Goal: Task Accomplishment & Management: Use online tool/utility

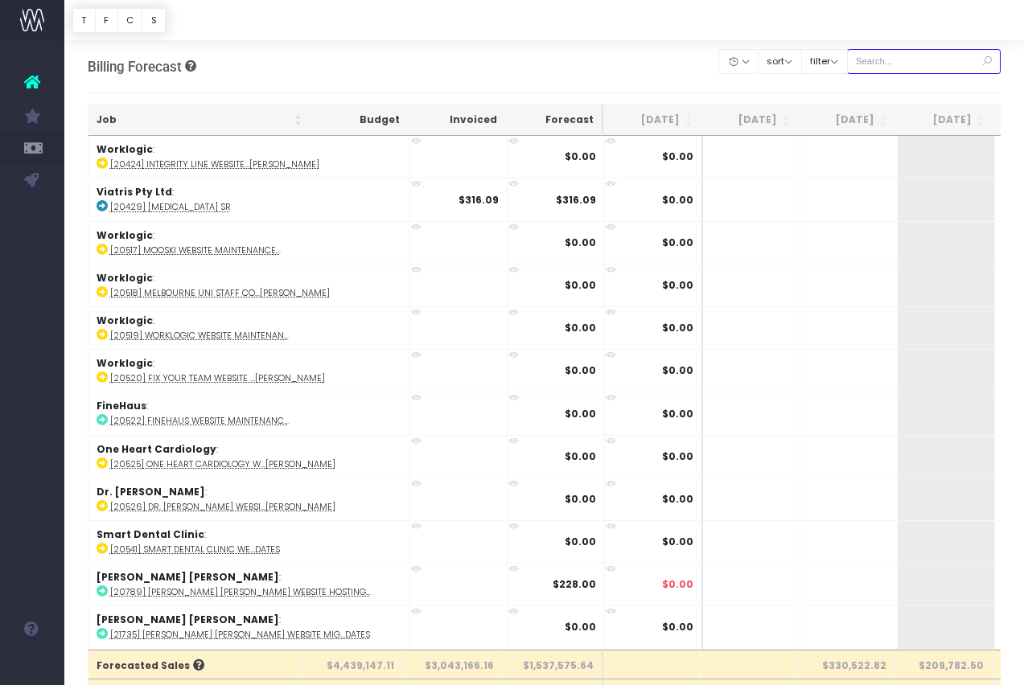
click at [918, 60] on input "text" at bounding box center [924, 61] width 154 height 25
type input "alphapharm"
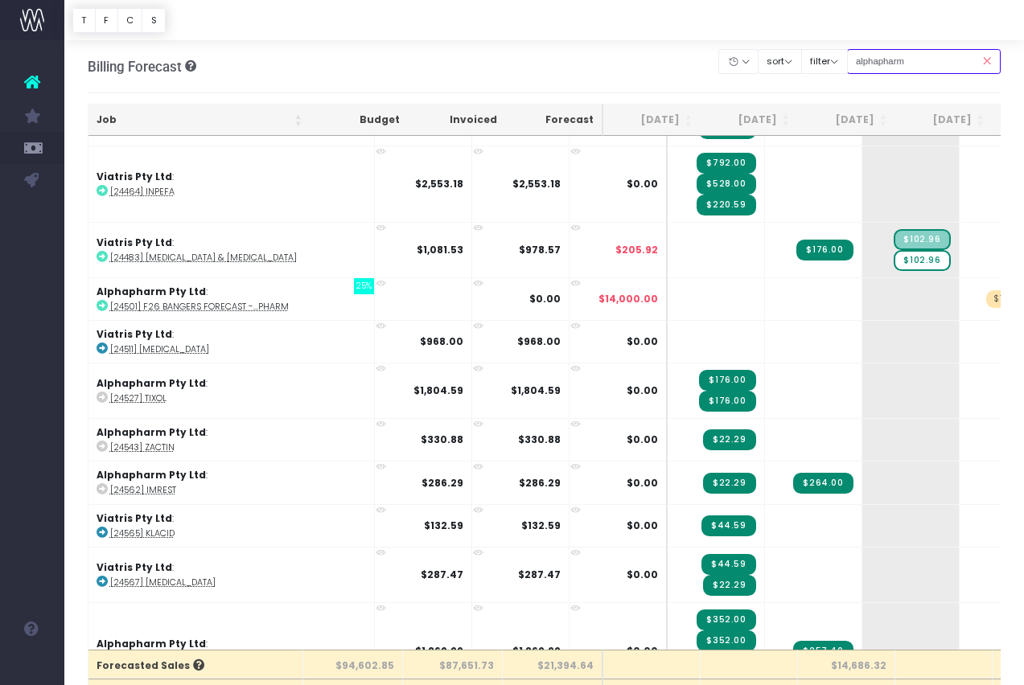
scroll to position [866, 0]
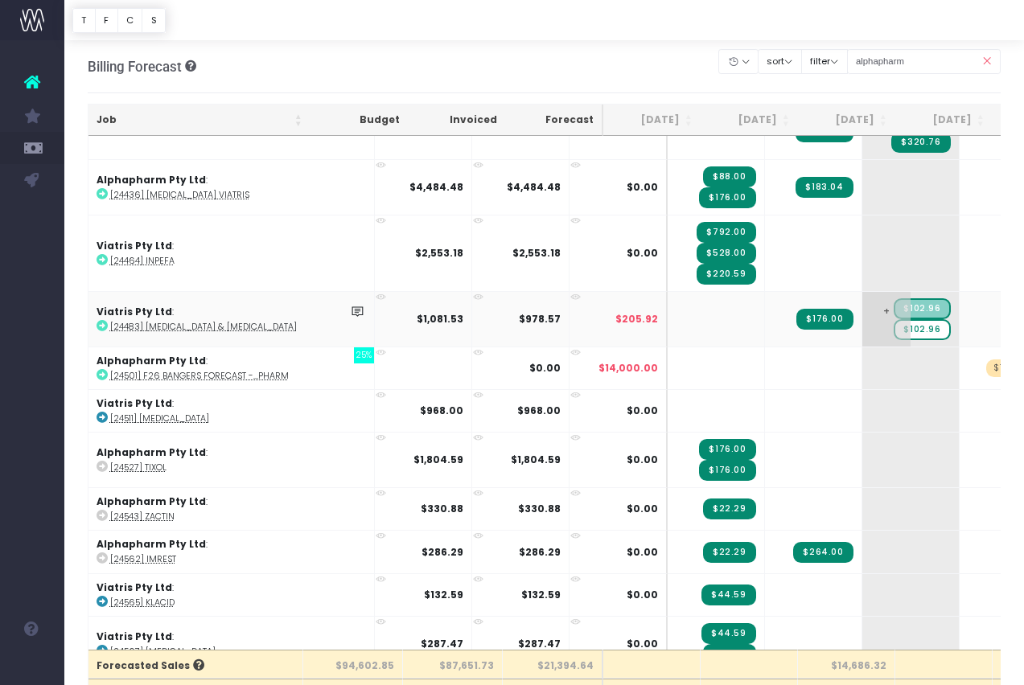
click at [894, 331] on span "$102.96" at bounding box center [922, 329] width 56 height 21
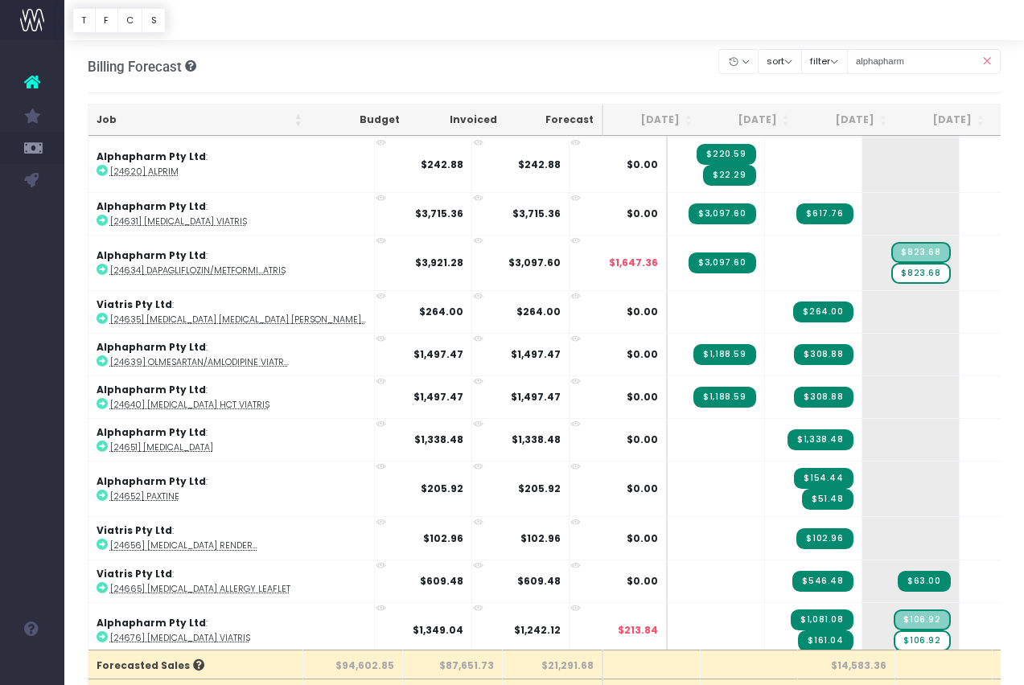
scroll to position [1804, 0]
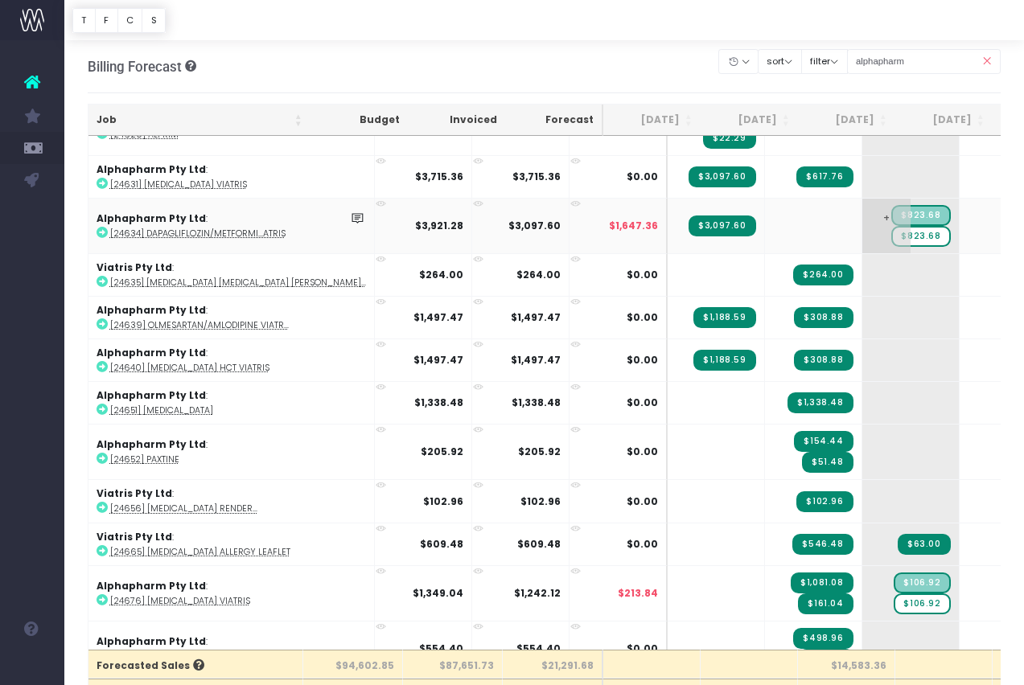
click at [891, 236] on span "$823.68" at bounding box center [920, 236] width 59 height 21
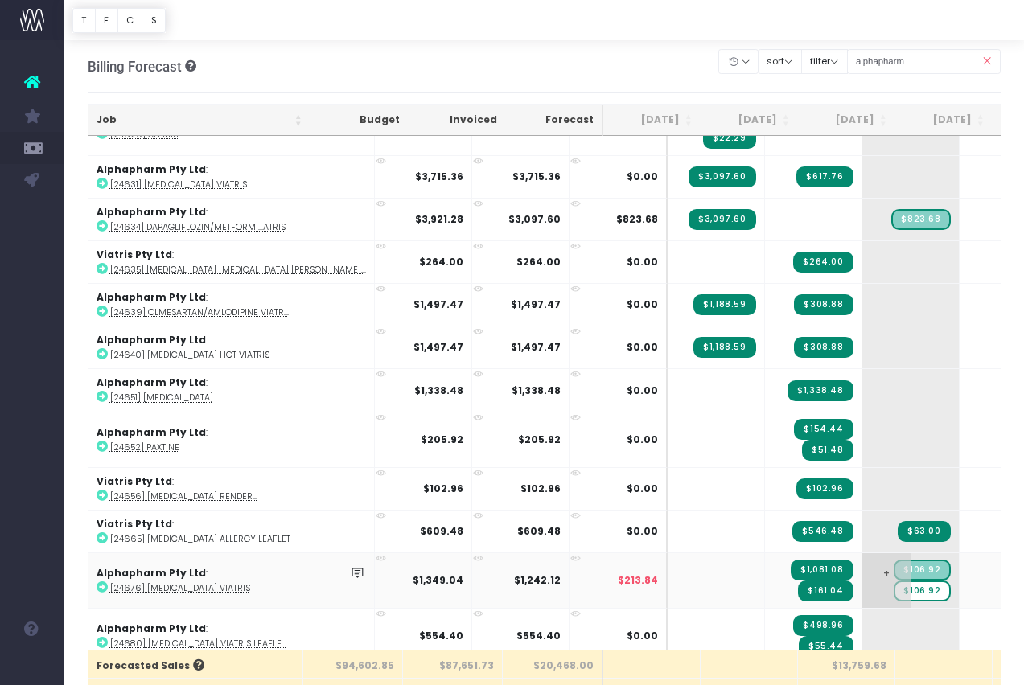
click at [894, 591] on span "$106.92" at bounding box center [922, 591] width 56 height 21
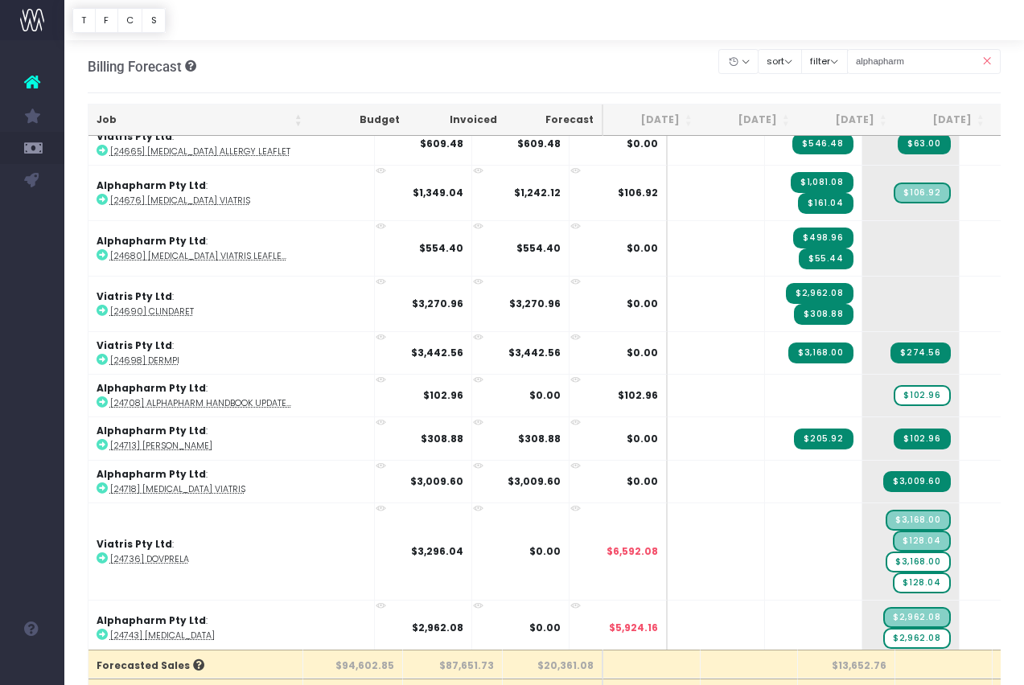
scroll to position [6, 0]
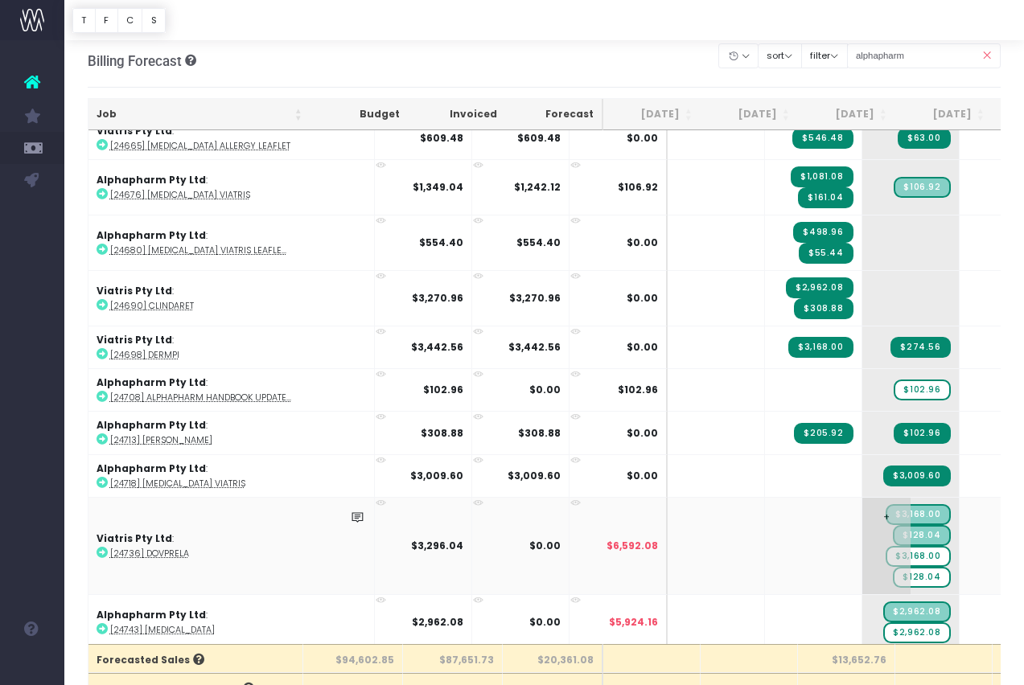
click at [886, 554] on span "$3,168.00" at bounding box center [918, 556] width 64 height 21
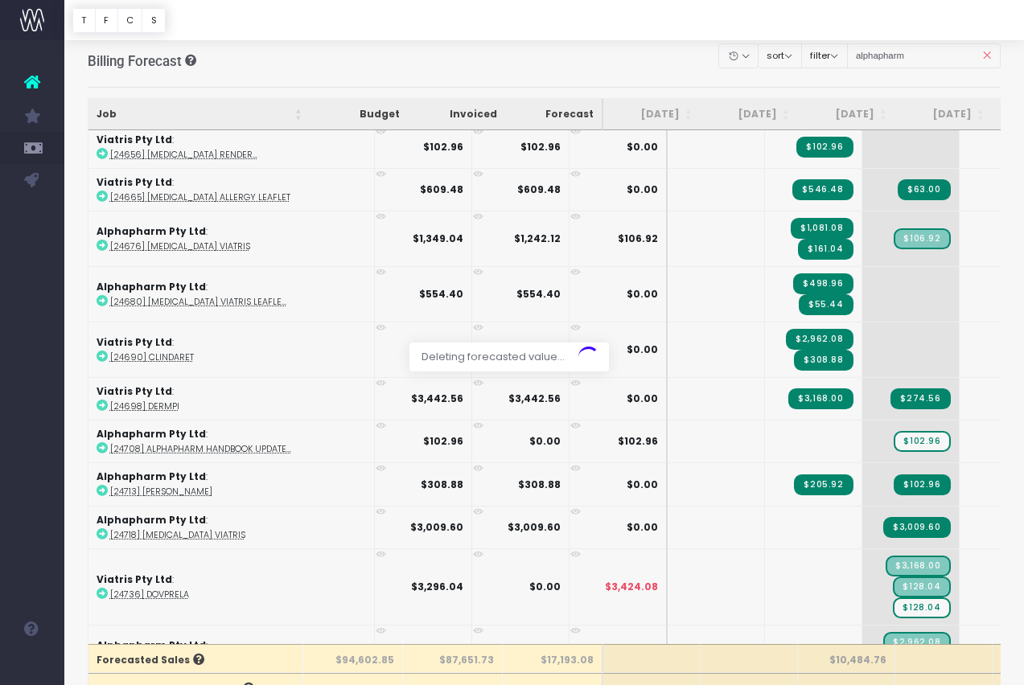
scroll to position [2137, 0]
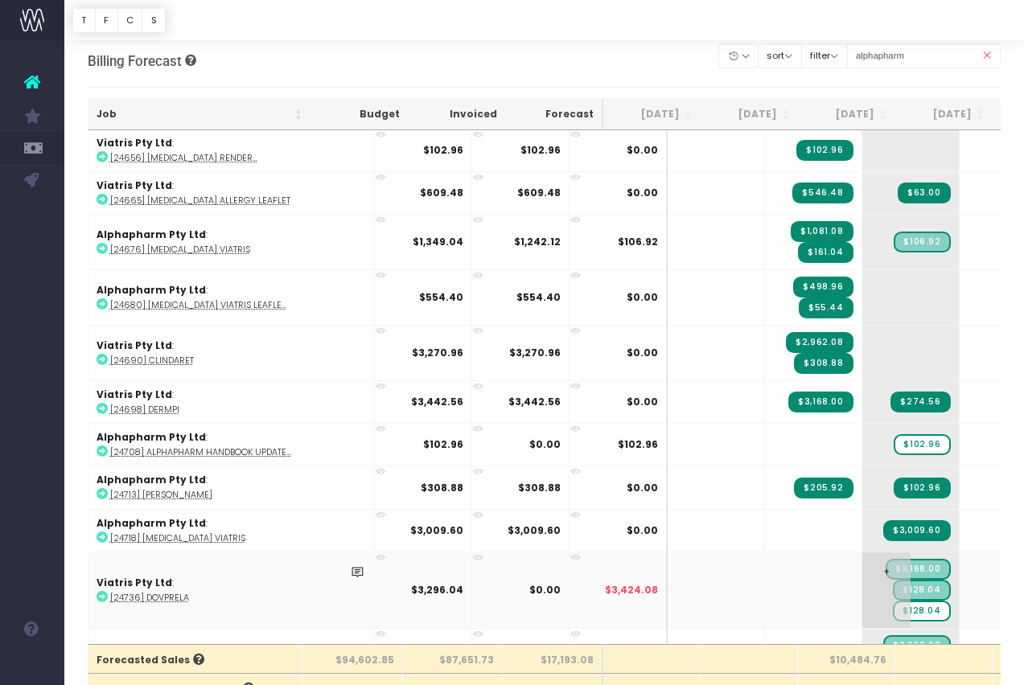
click at [893, 609] on span "$128.04" at bounding box center [921, 611] width 57 height 21
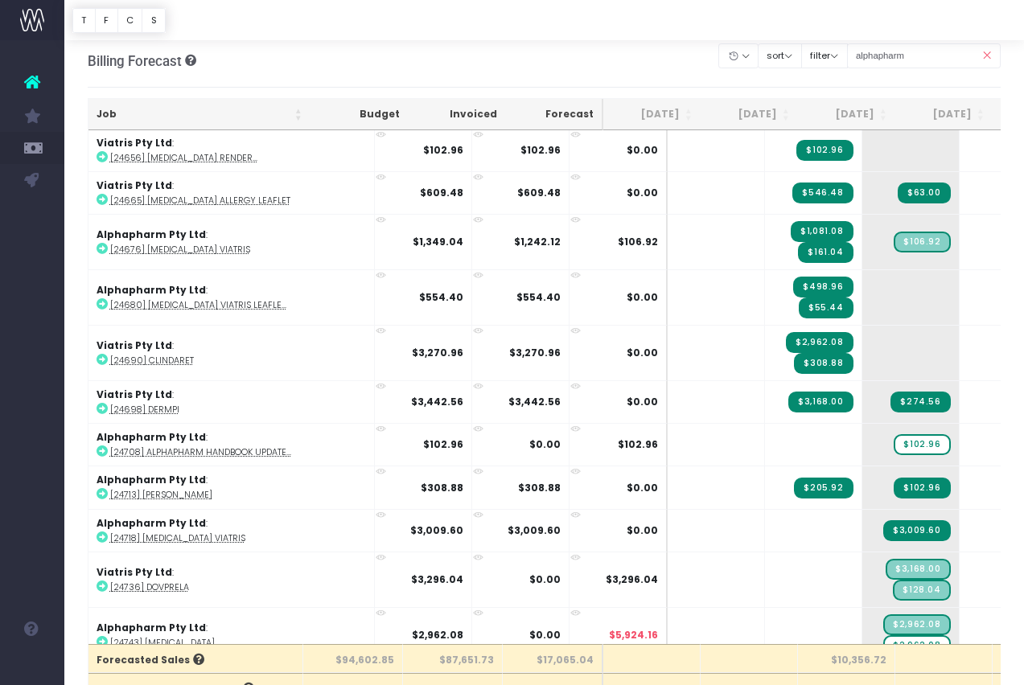
scroll to position [2150, 0]
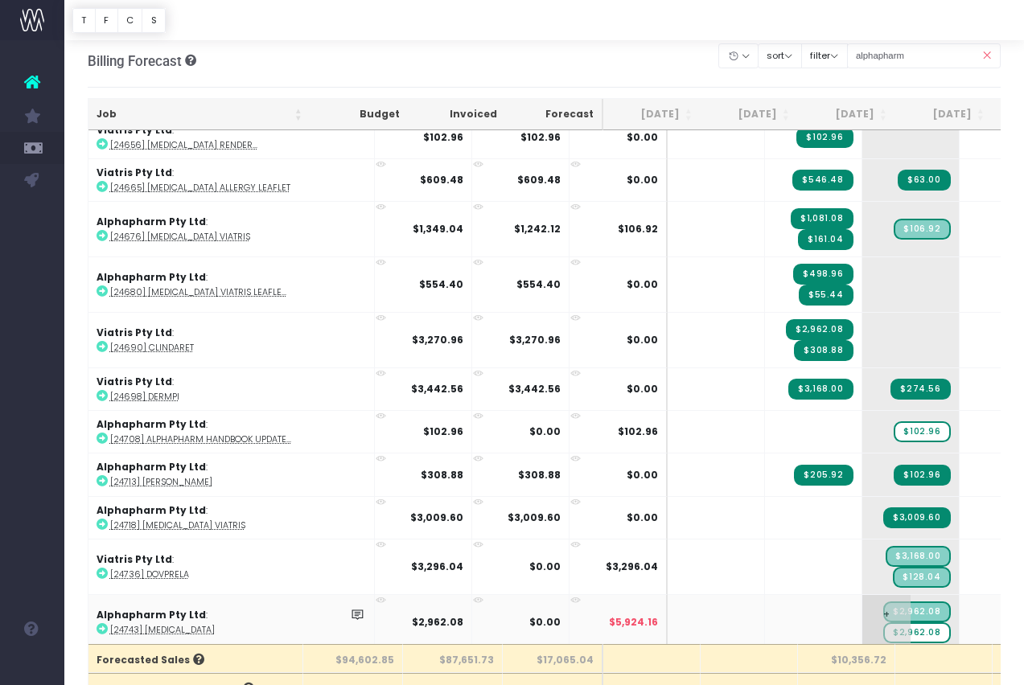
click at [883, 626] on span "$2,962.08" at bounding box center [916, 633] width 67 height 21
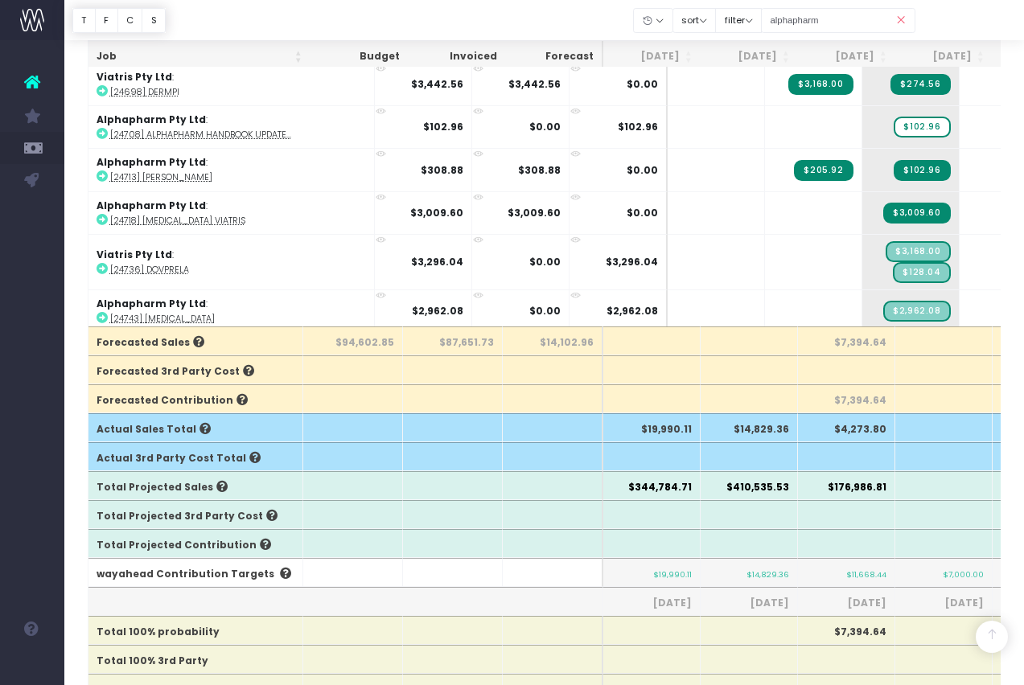
scroll to position [328, 0]
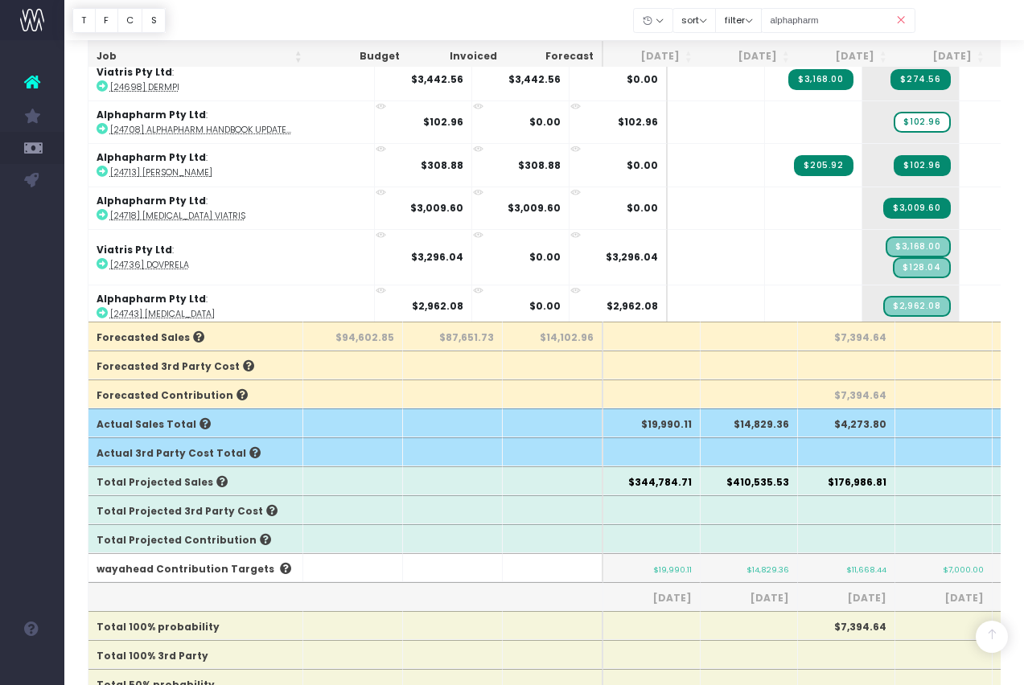
click at [898, 20] on icon at bounding box center [901, 20] width 28 height 33
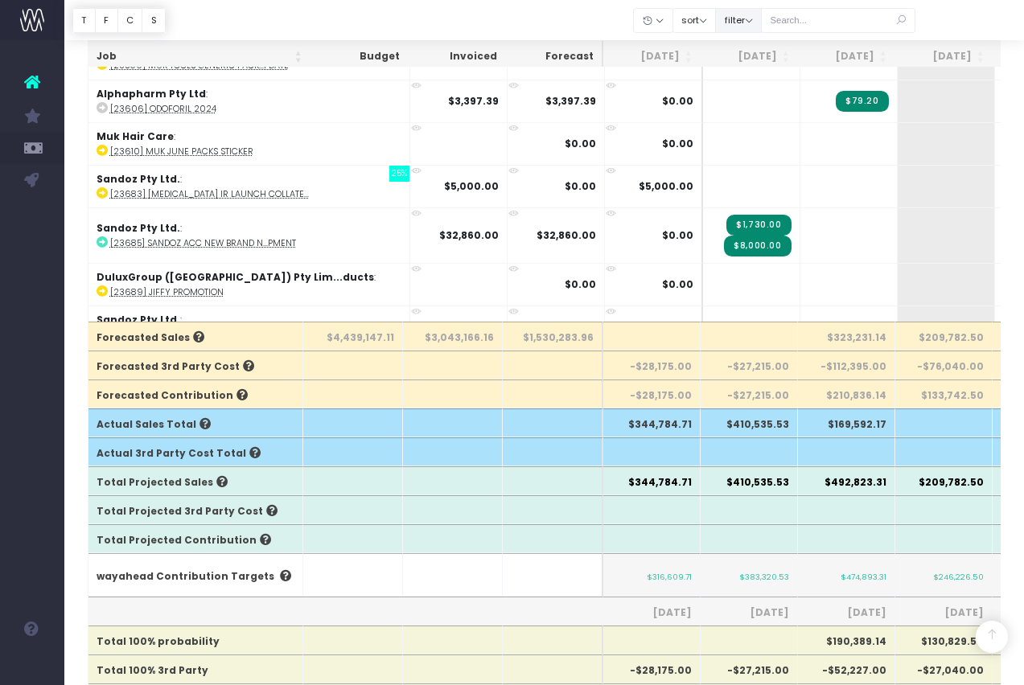
click at [762, 23] on button "filter" at bounding box center [738, 20] width 47 height 25
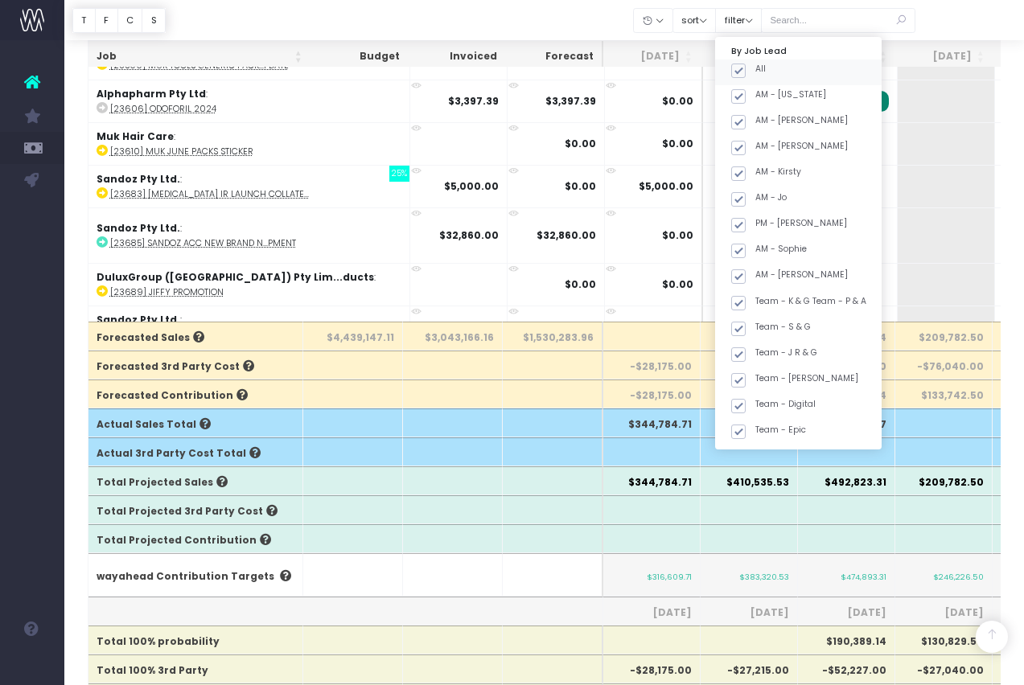
click at [746, 65] on span at bounding box center [738, 71] width 14 height 14
click at [755, 65] on input "All" at bounding box center [760, 68] width 10 height 10
checkbox input "false"
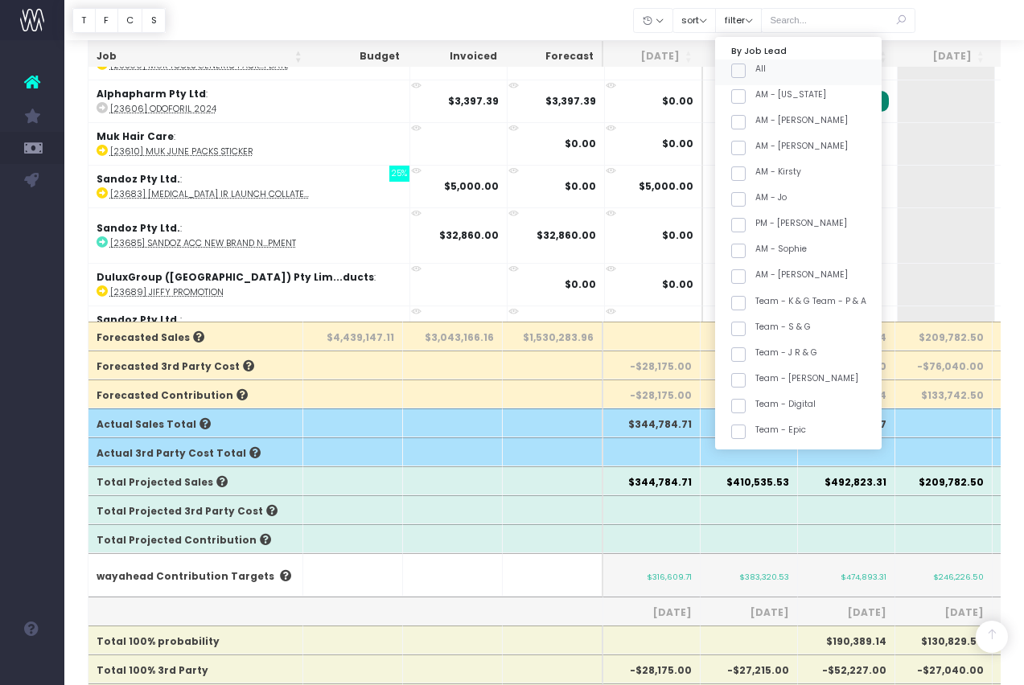
checkbox input "false"
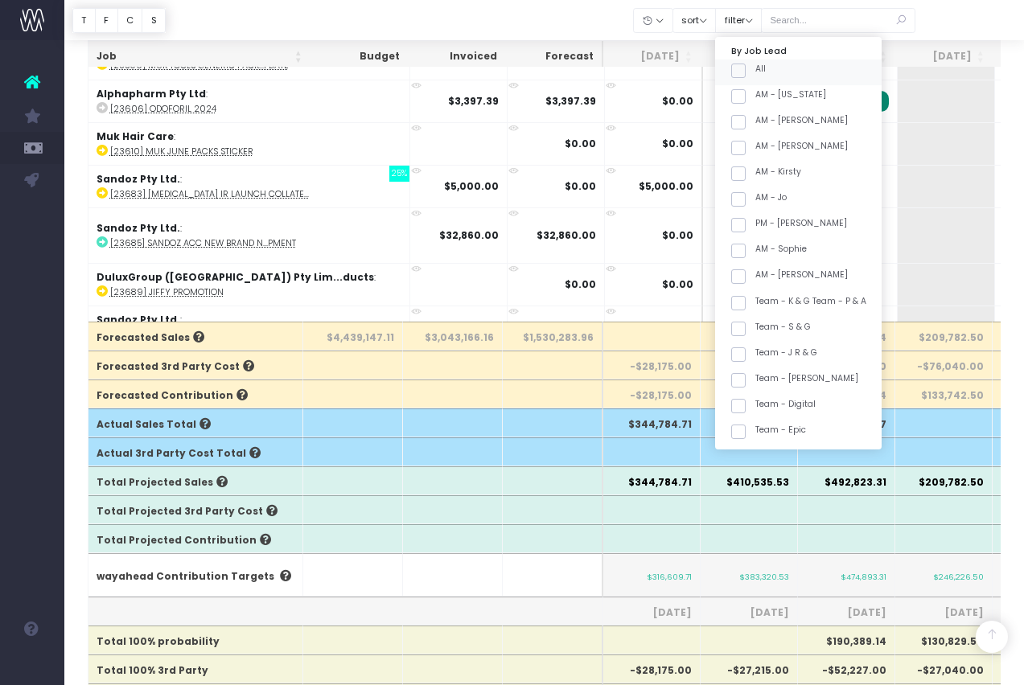
checkbox input "false"
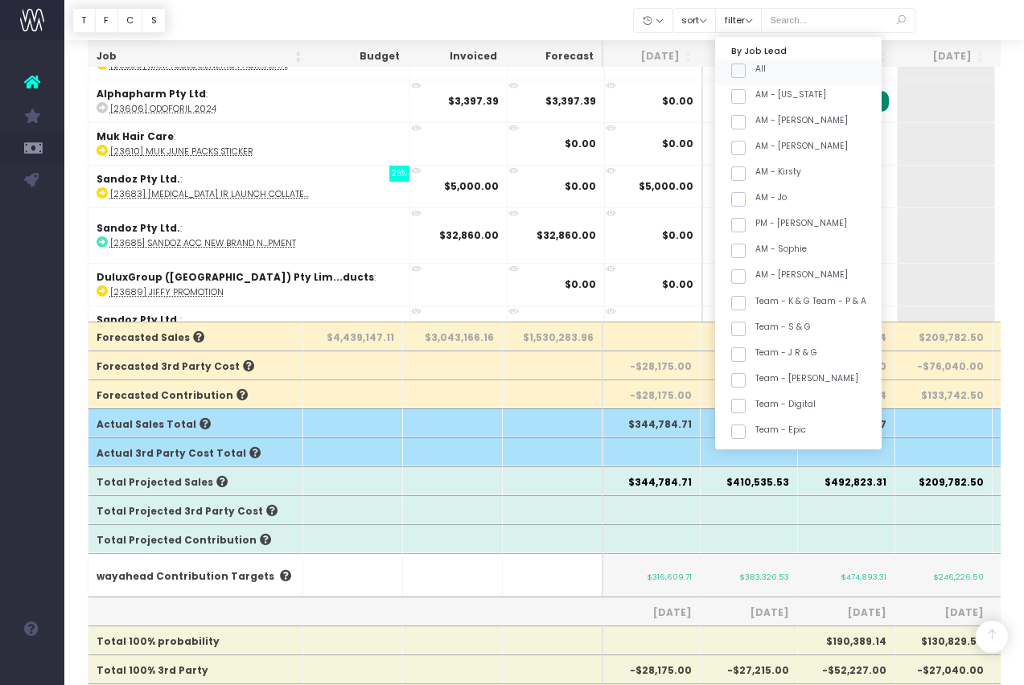
checkbox input "false"
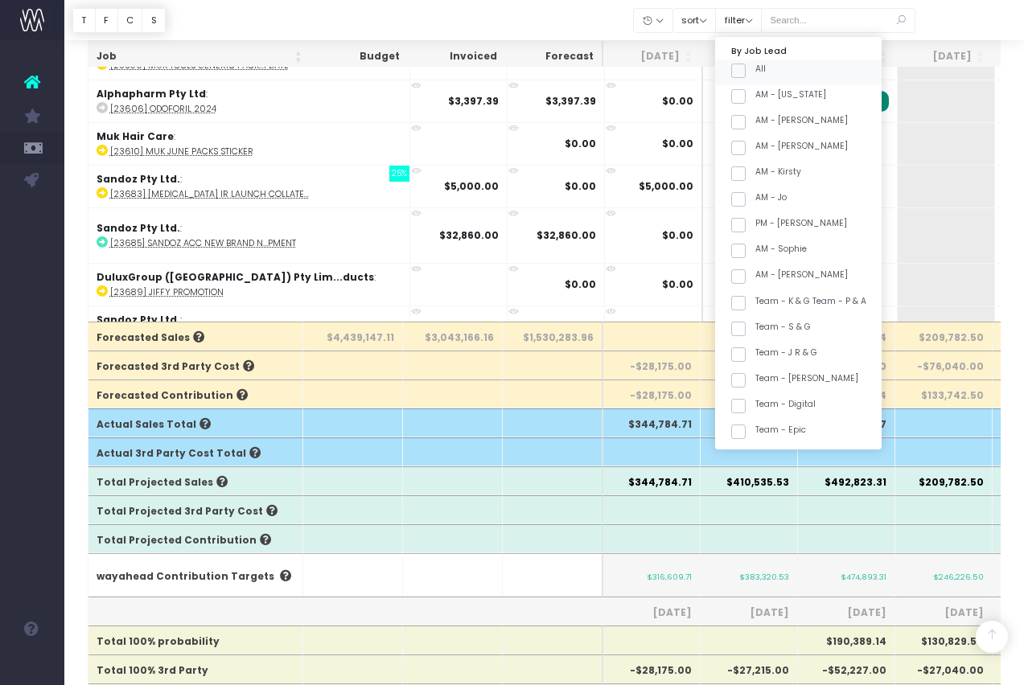
checkbox input "false"
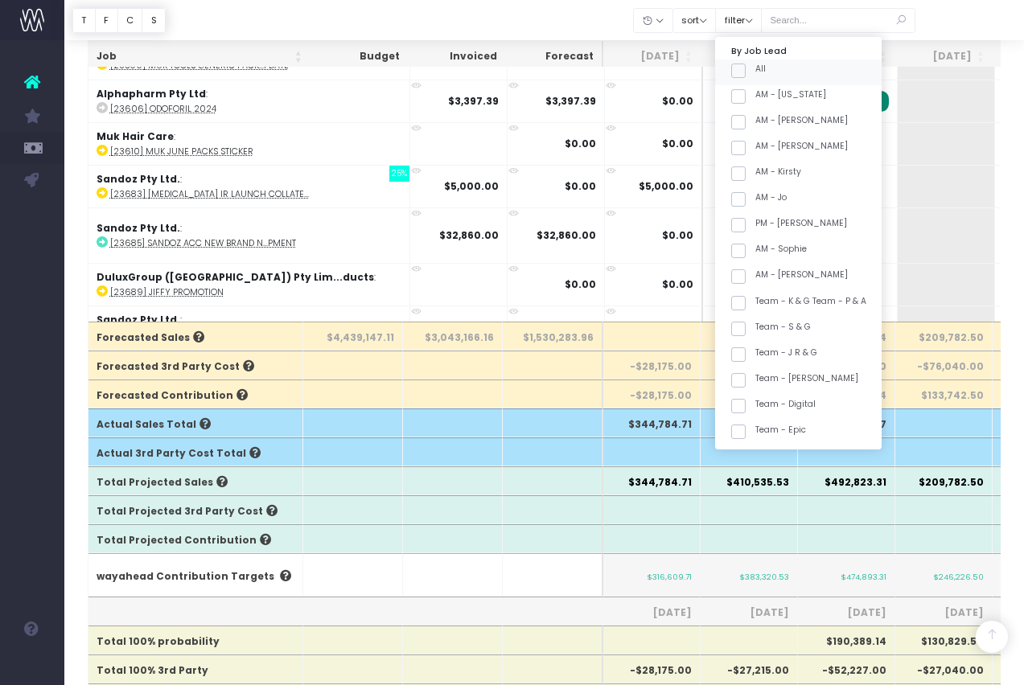
checkbox input "false"
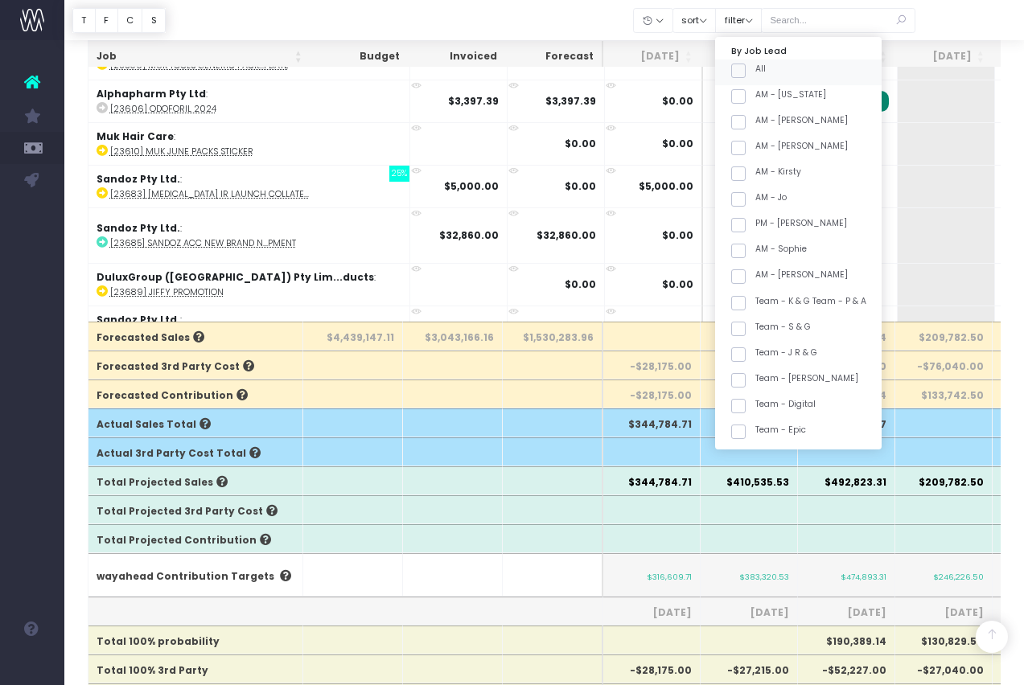
checkbox input "false"
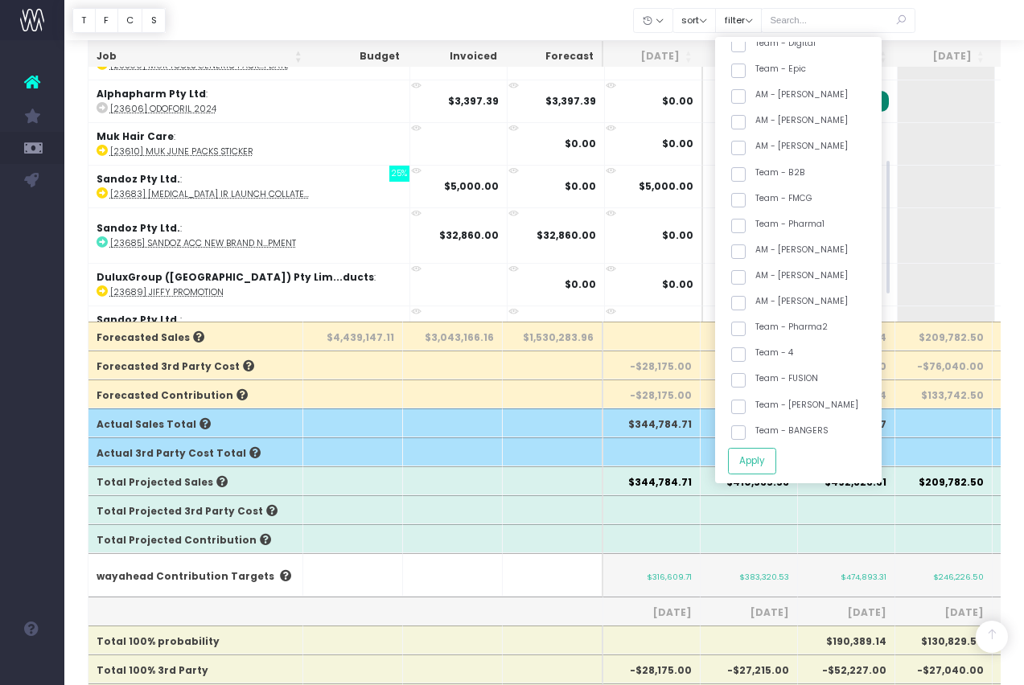
scroll to position [364, 0]
click at [746, 328] on span at bounding box center [738, 326] width 14 height 14
click at [760, 328] on input "Team - Pharma2" at bounding box center [760, 323] width 10 height 10
checkbox input "true"
click at [746, 422] on span at bounding box center [738, 429] width 14 height 14
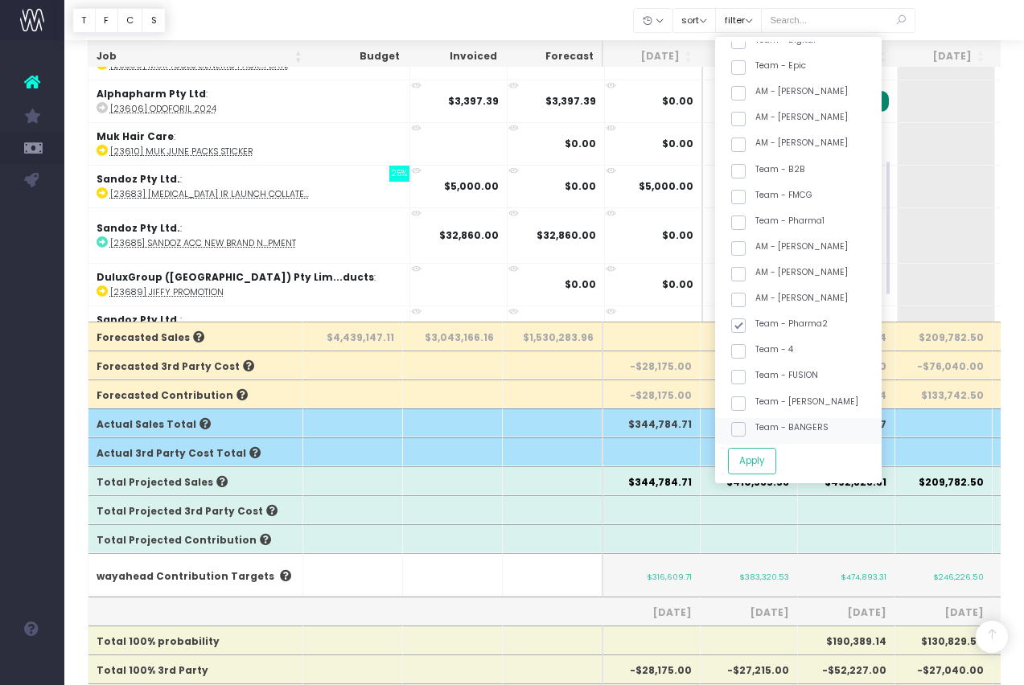
click at [757, 422] on input "Team - BANGERS" at bounding box center [760, 427] width 10 height 10
checkbox input "true"
click at [746, 327] on span at bounding box center [738, 326] width 14 height 14
click at [759, 327] on input "Team - Pharma2" at bounding box center [760, 323] width 10 height 10
checkbox input "false"
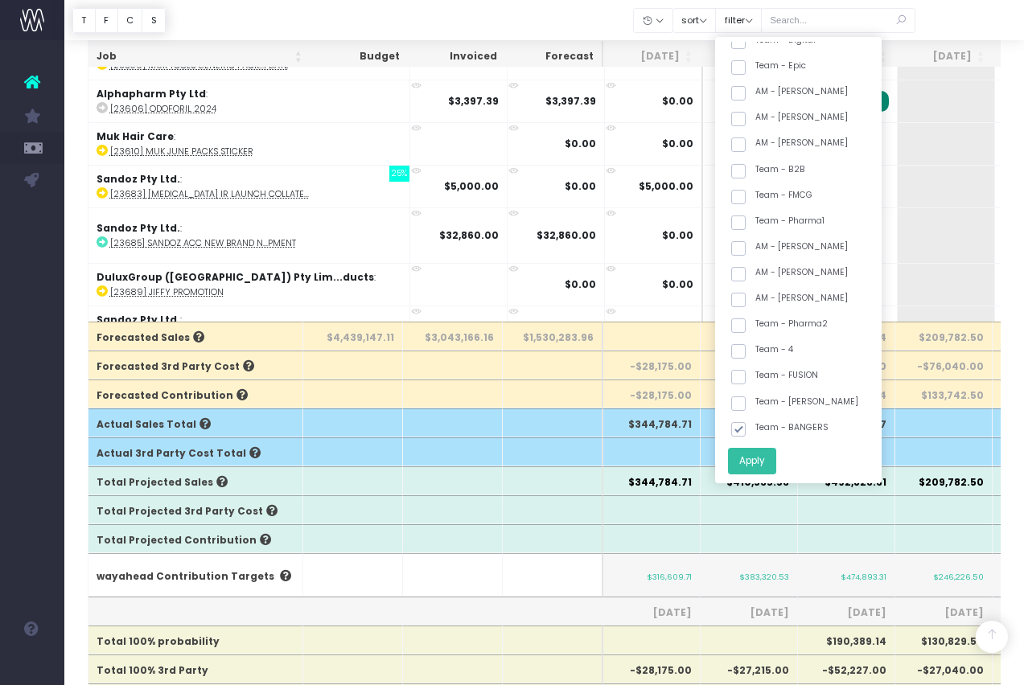
click at [776, 465] on button "Apply" at bounding box center [752, 461] width 48 height 27
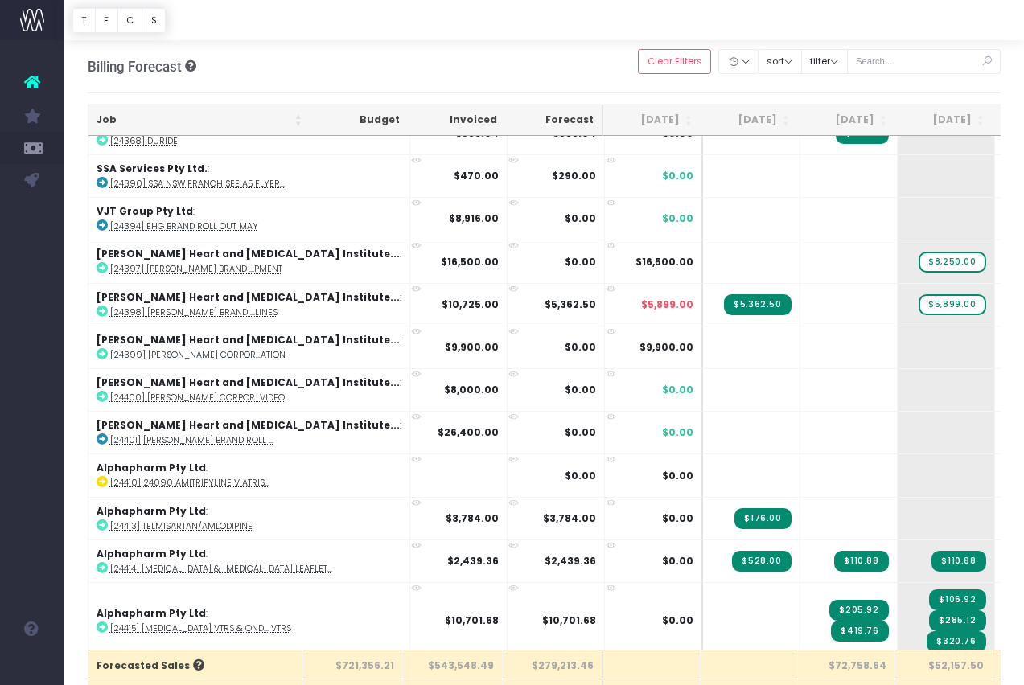
scroll to position [2842, 0]
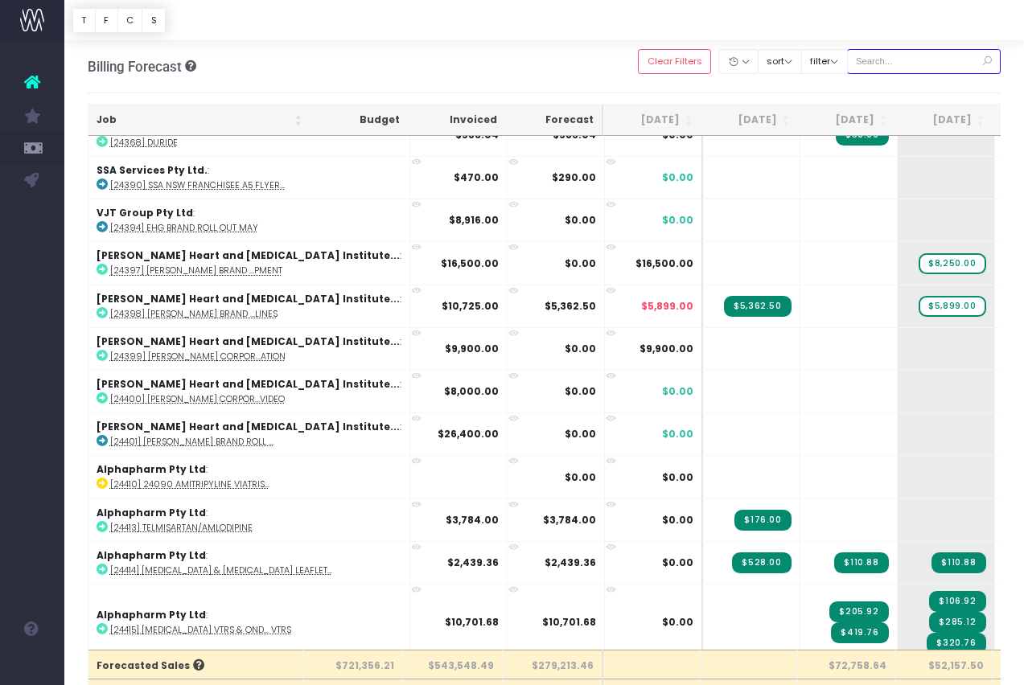
click at [899, 64] on input "text" at bounding box center [924, 61] width 154 height 25
type input "peerless"
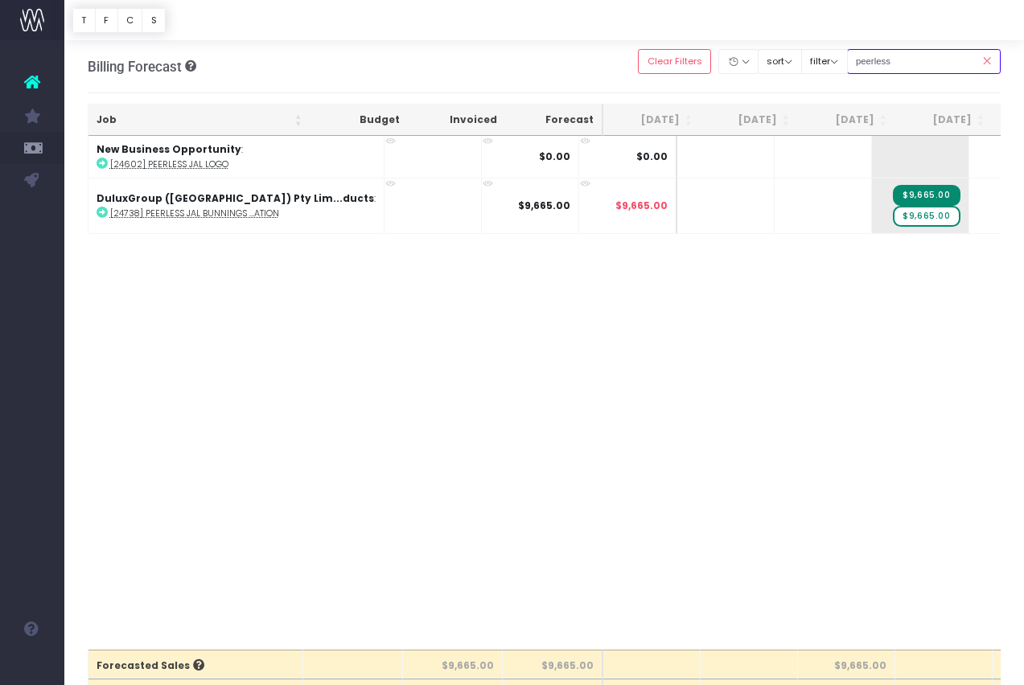
scroll to position [0, 0]
click at [893, 217] on span "$9,665.00" at bounding box center [926, 216] width 67 height 21
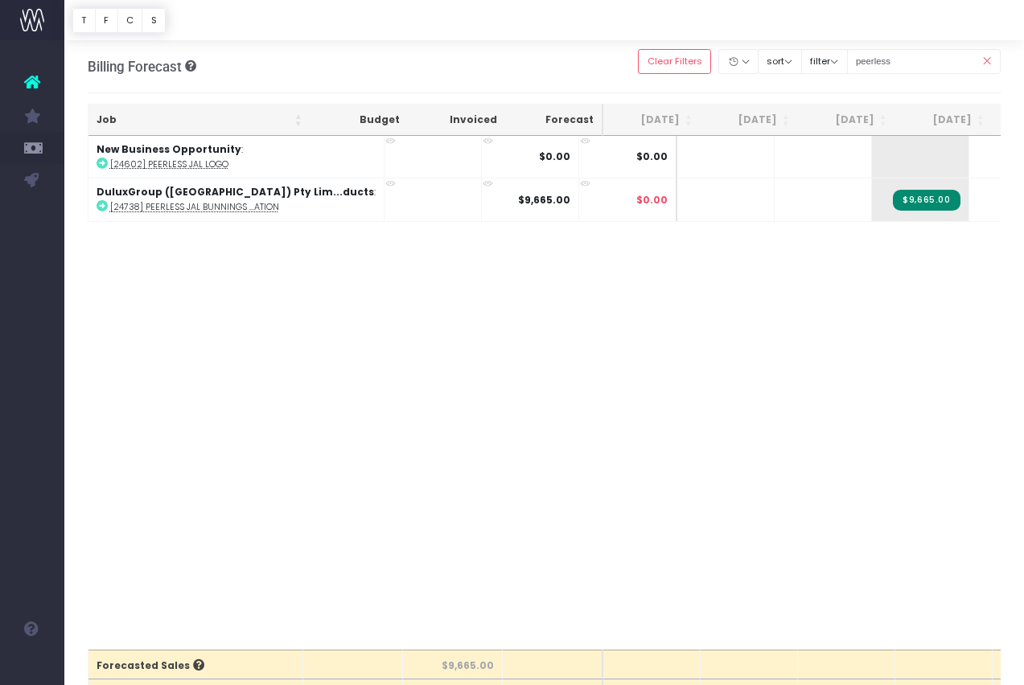
click at [987, 60] on icon at bounding box center [987, 61] width 28 height 33
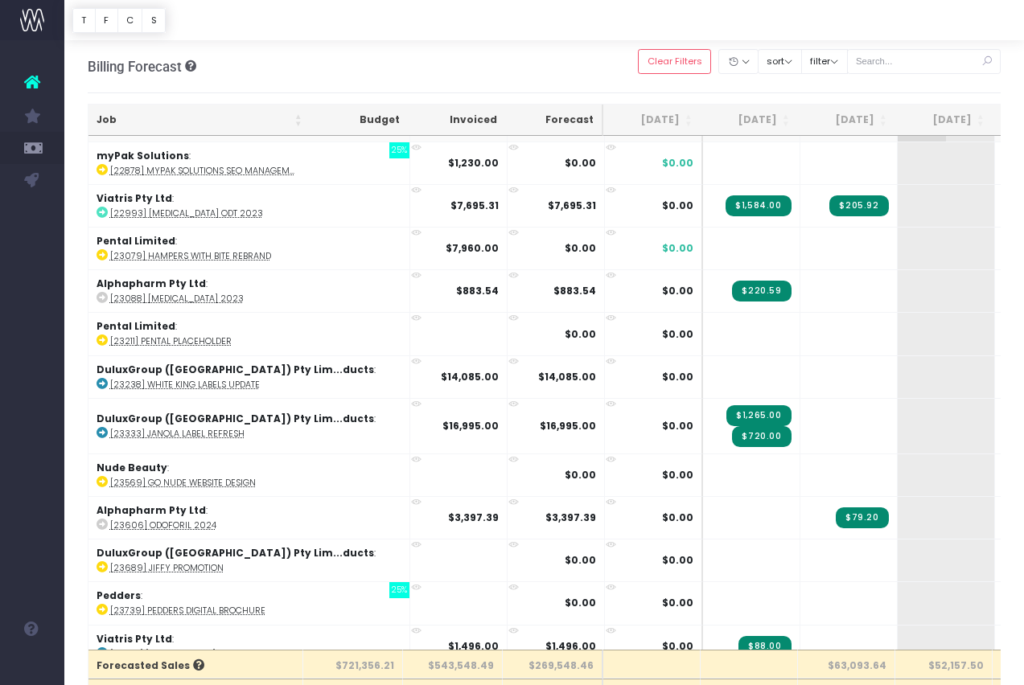
scroll to position [87, 0]
